Goal: Book appointment/travel/reservation

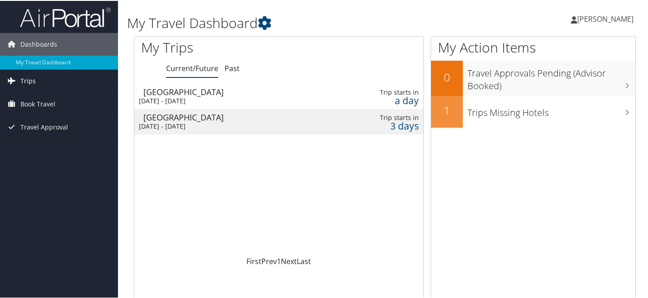
click at [79, 80] on link "Trips" at bounding box center [59, 80] width 118 height 23
click at [56, 144] on link "Book Travel" at bounding box center [59, 144] width 118 height 23
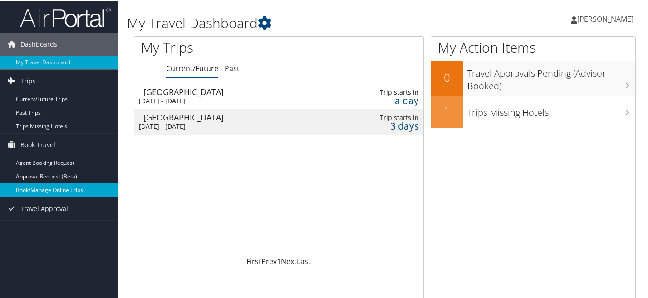
click at [51, 187] on link "Book/Manage Online Trips" at bounding box center [59, 190] width 118 height 14
